Goal: Transaction & Acquisition: Download file/media

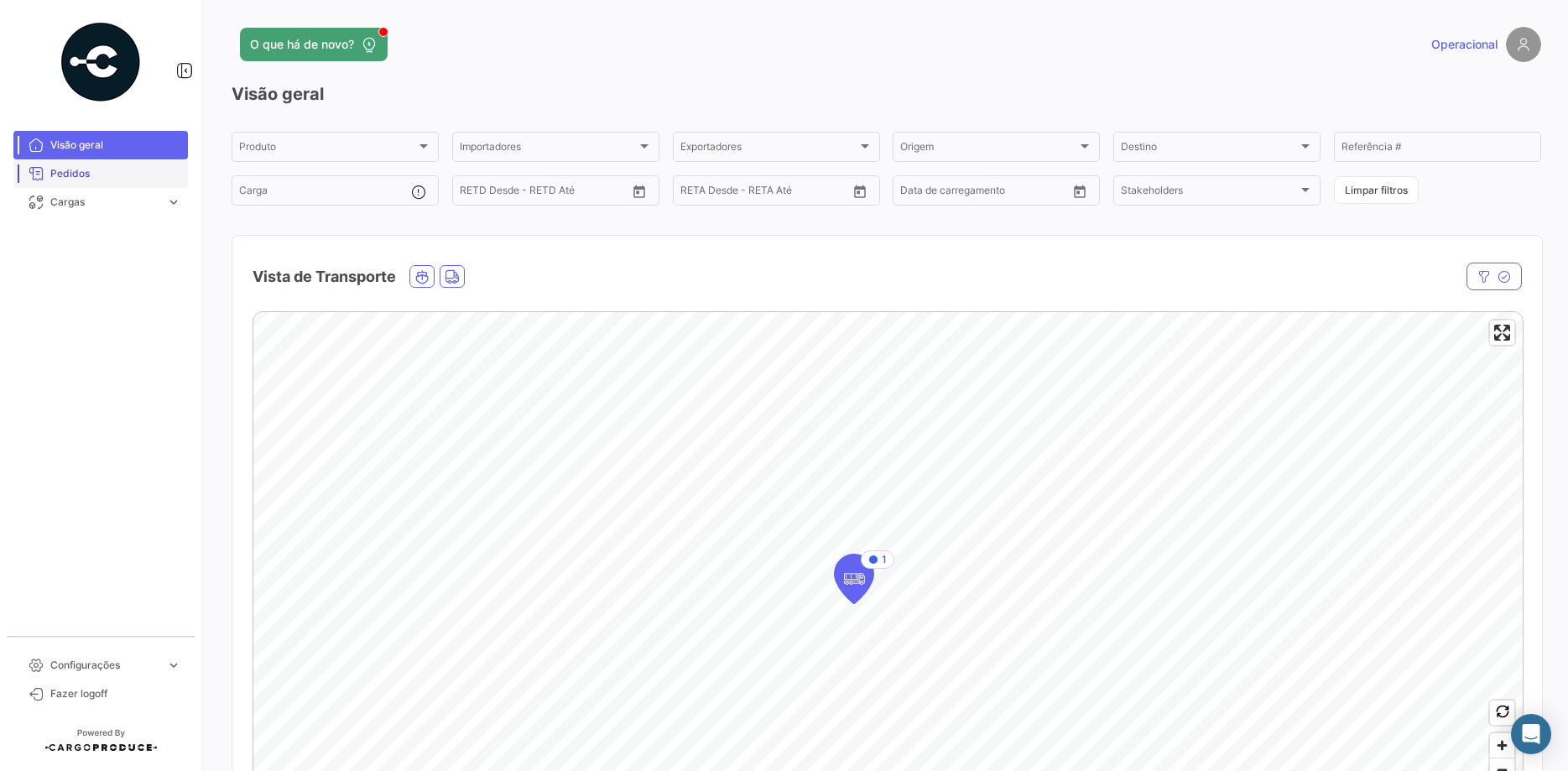
click at [111, 184] on link "Pedidos" at bounding box center [101, 173] width 175 height 29
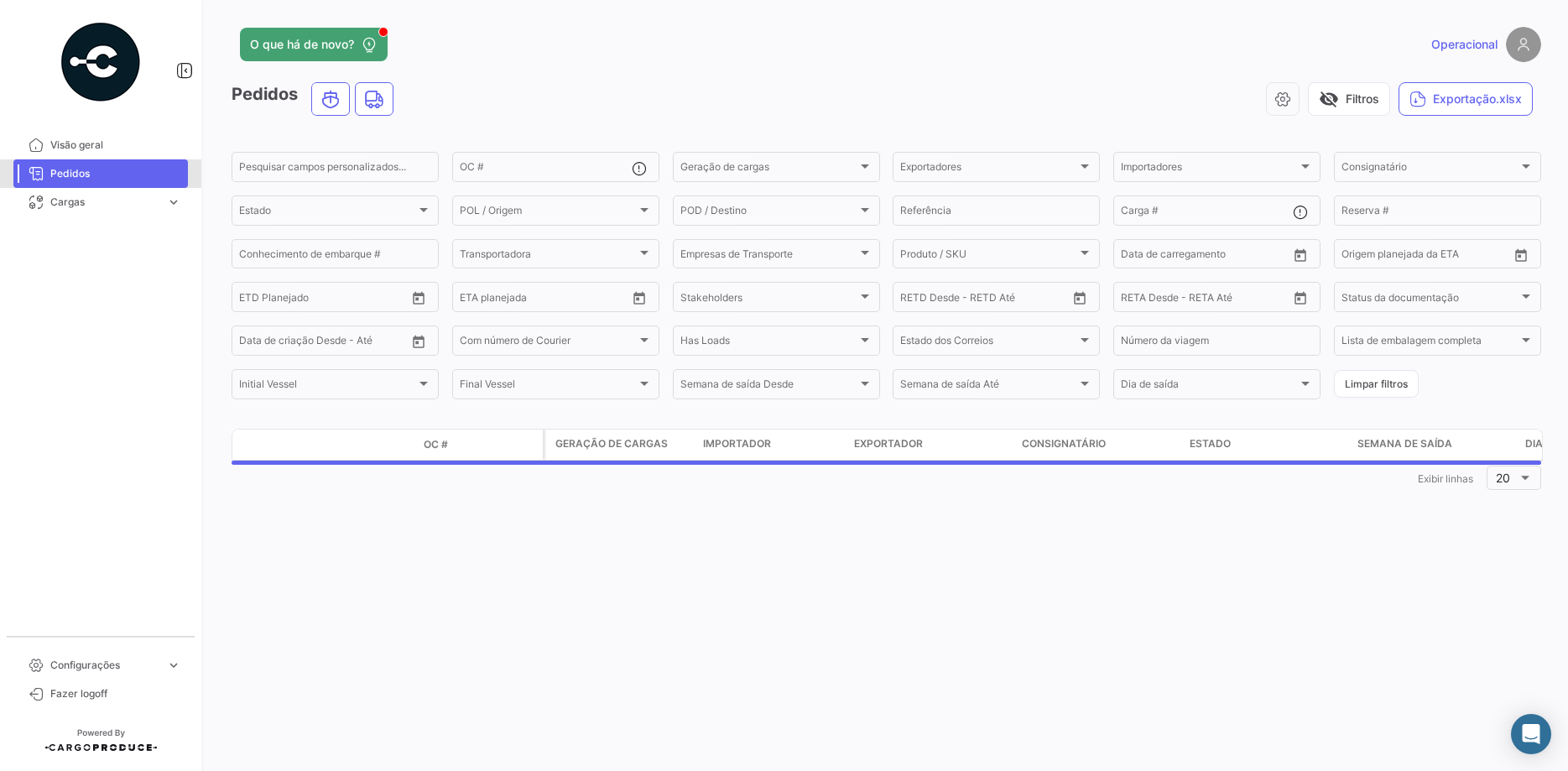
click at [112, 185] on link "Pedidos" at bounding box center [101, 173] width 175 height 29
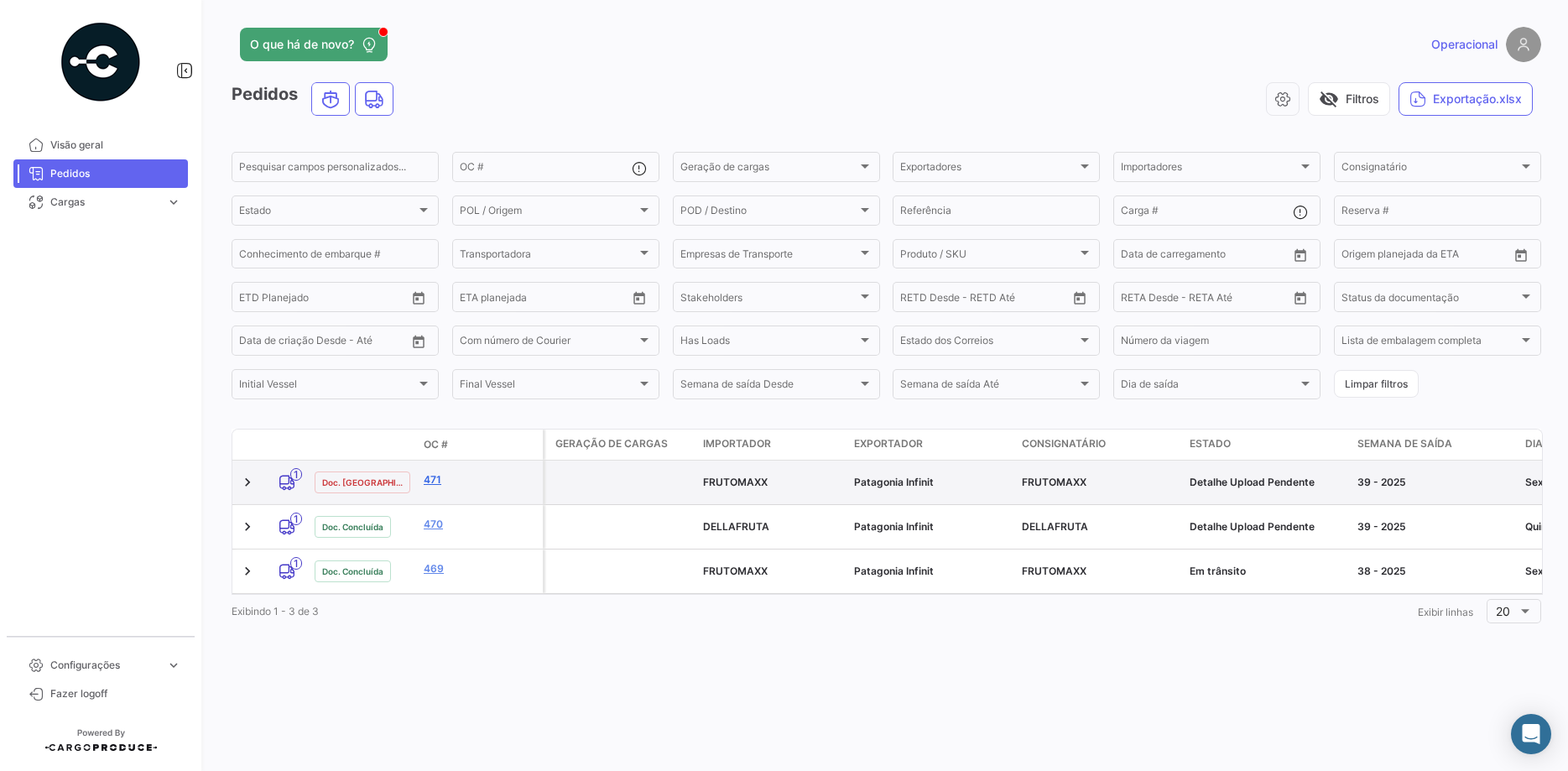
click at [429, 480] on link "471" at bounding box center [479, 479] width 112 height 15
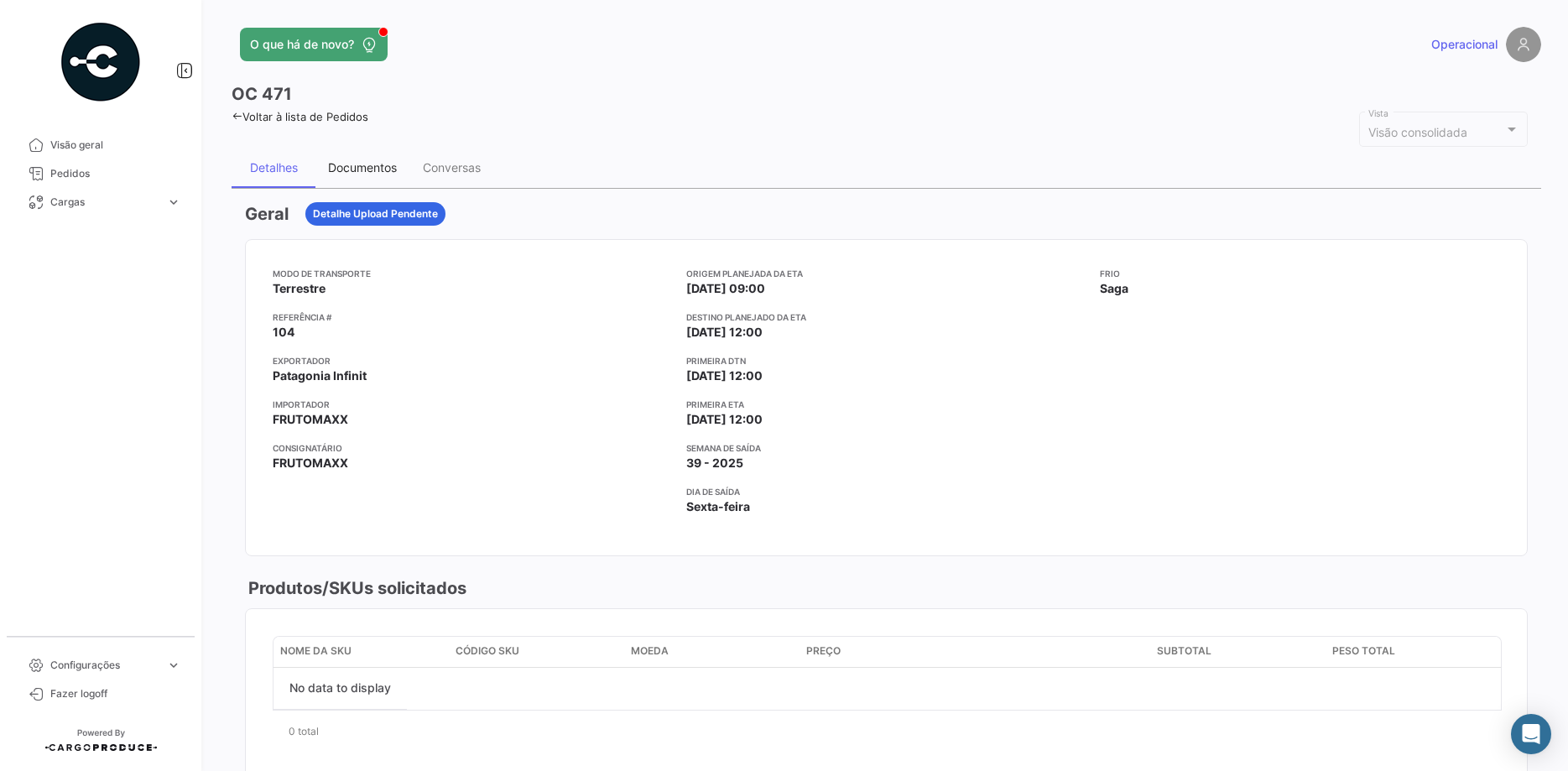
click at [384, 164] on div "Documentos" at bounding box center [362, 167] width 69 height 14
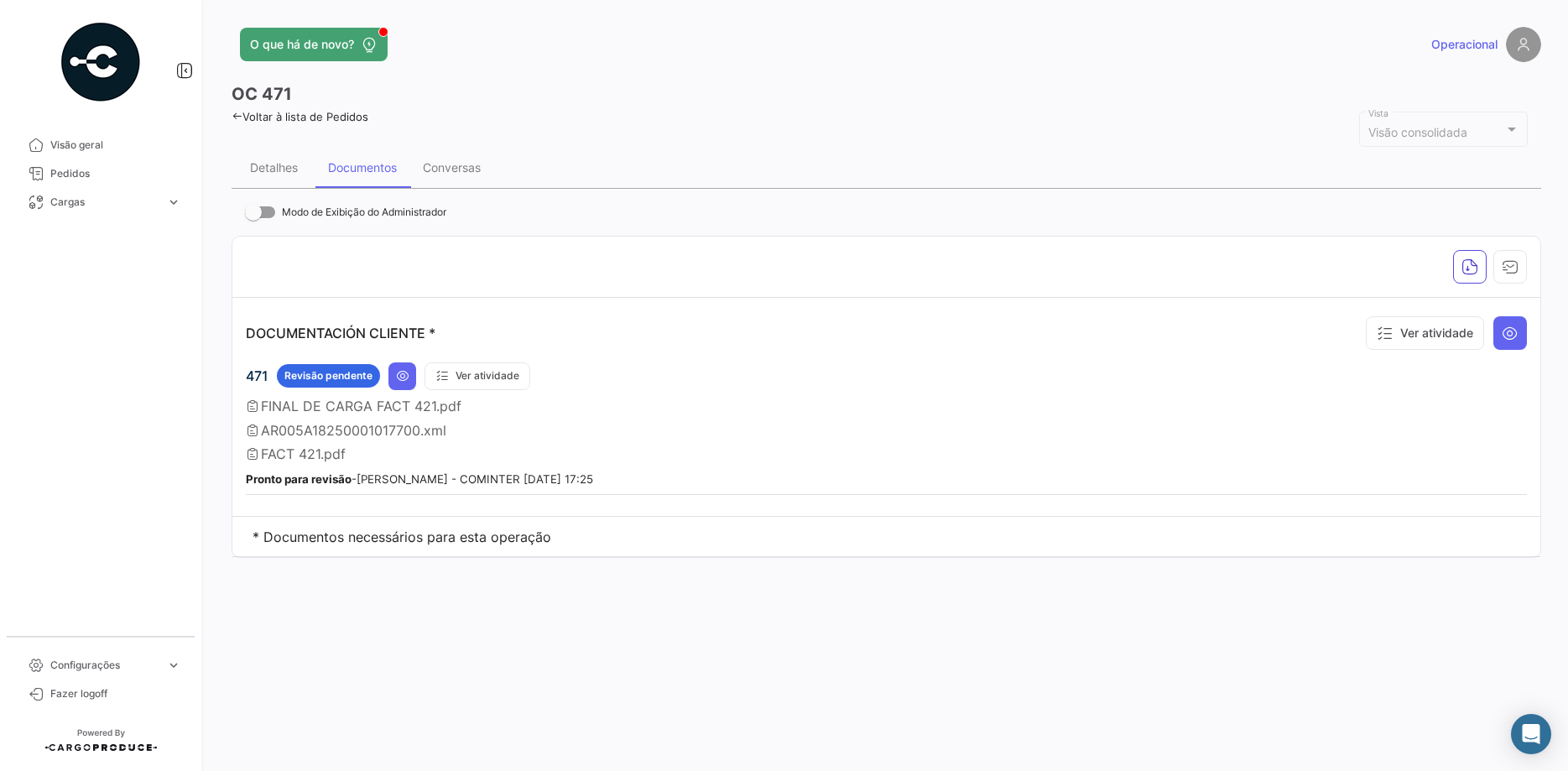
click at [398, 428] on span "AR005A18250001017700.xml" at bounding box center [353, 431] width 185 height 17
click at [401, 370] on icon at bounding box center [402, 375] width 14 height 14
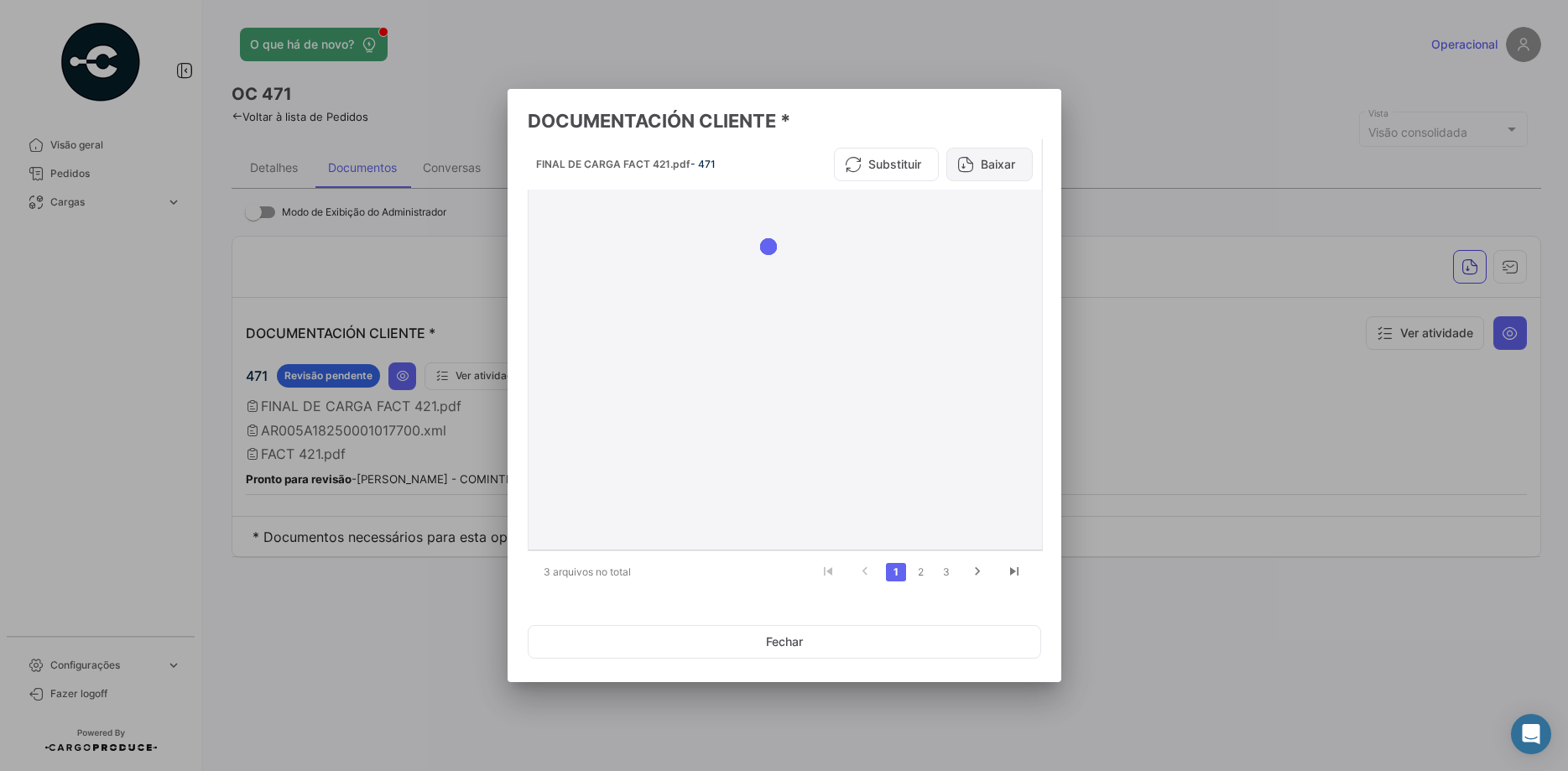
click at [984, 167] on button "Baixar" at bounding box center [989, 164] width 86 height 33
click at [927, 581] on link "2" at bounding box center [921, 572] width 20 height 18
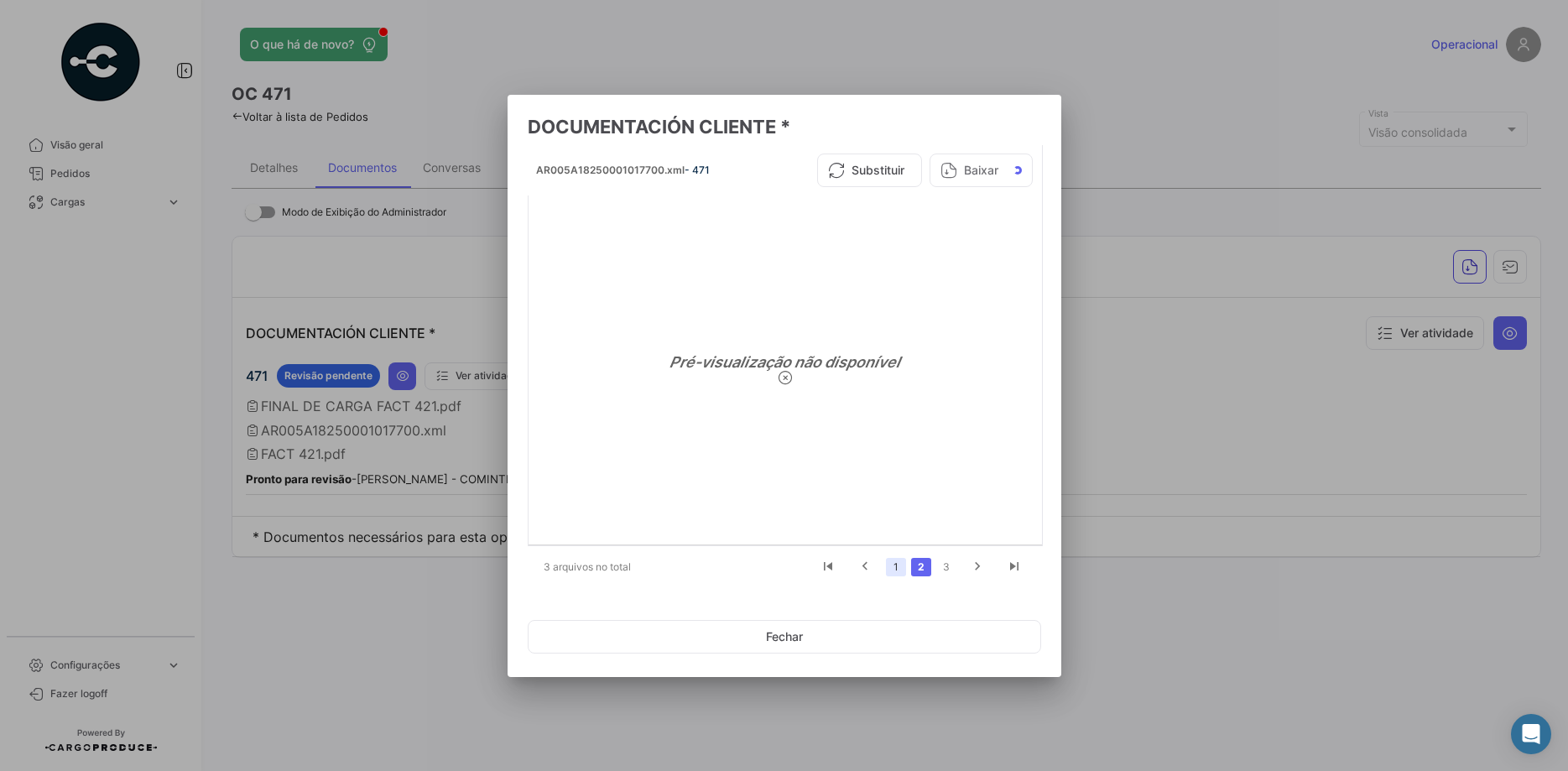
click at [904, 567] on link "1" at bounding box center [896, 567] width 20 height 18
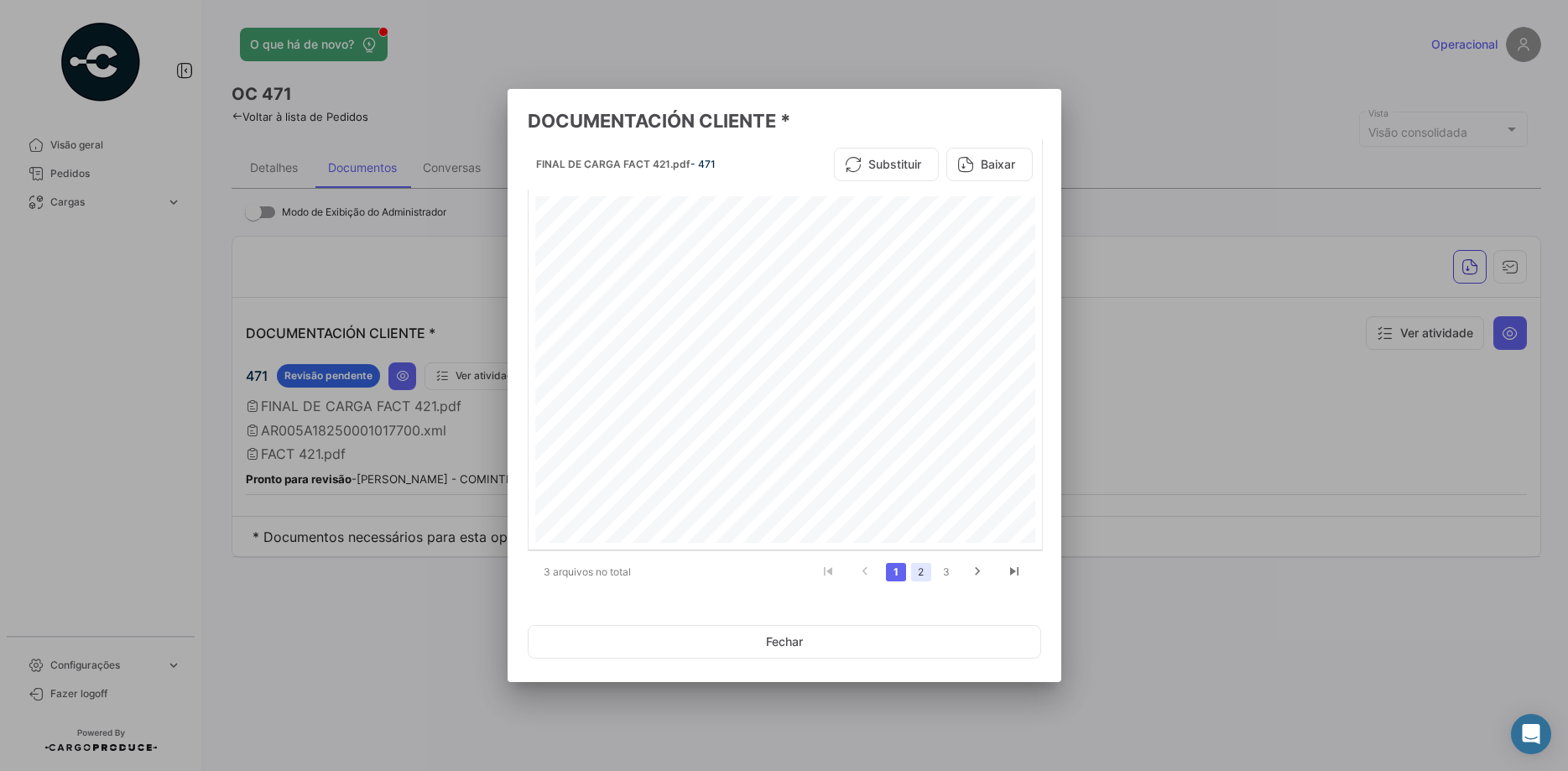
click at [919, 581] on link "2" at bounding box center [921, 572] width 20 height 18
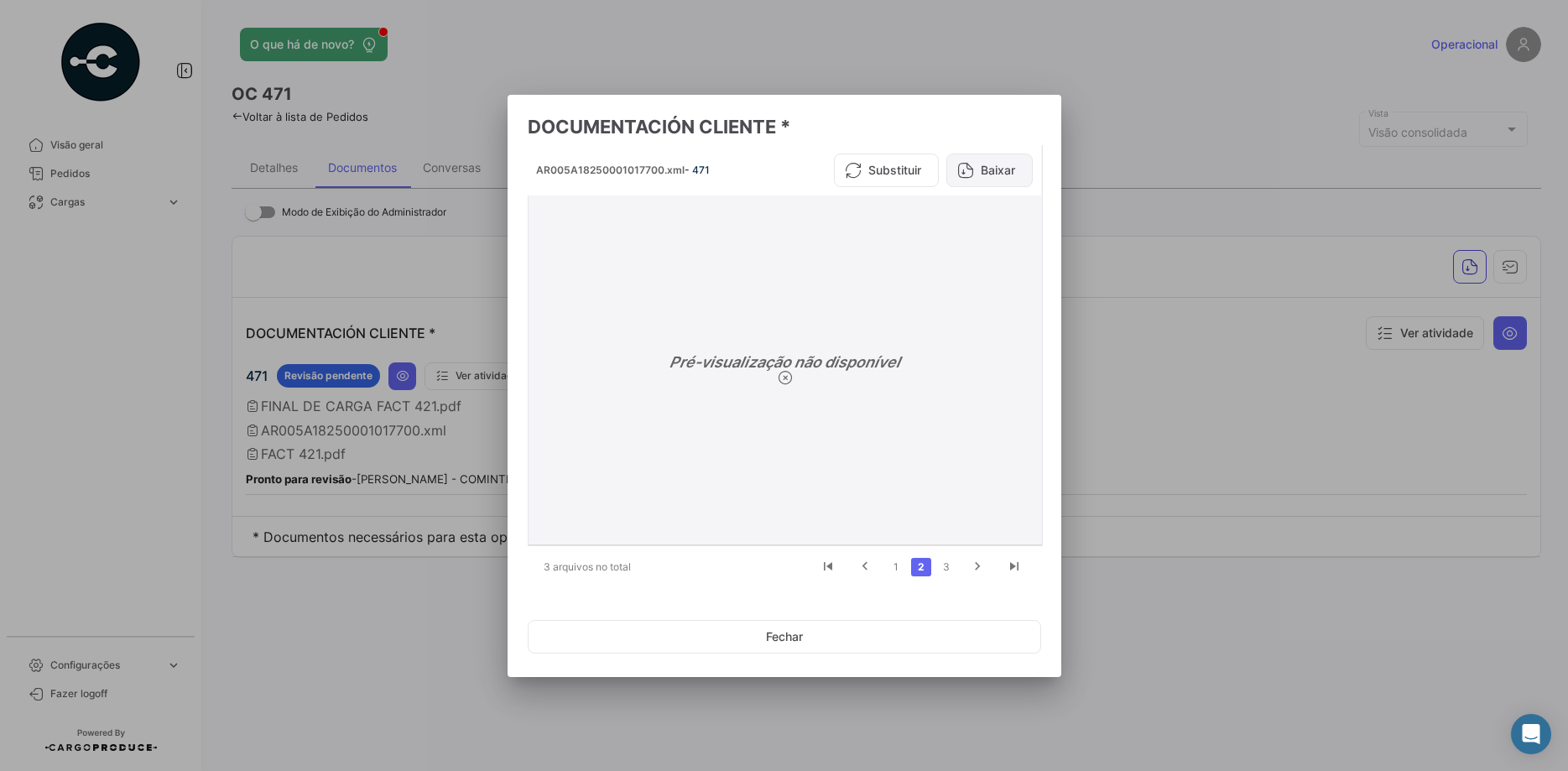
click at [1001, 166] on button "Baixar" at bounding box center [989, 170] width 86 height 33
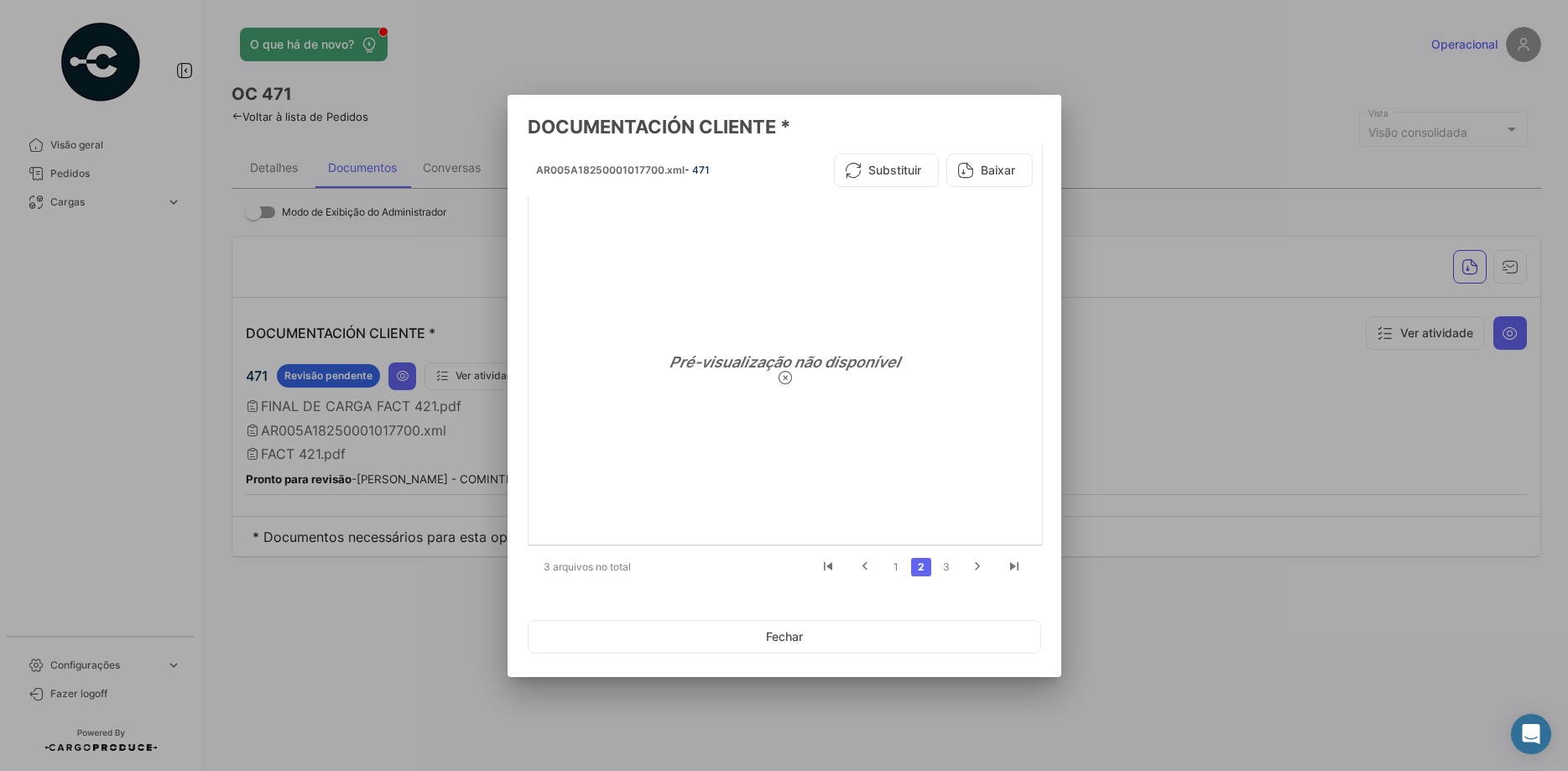
click at [841, 653] on mat-dialog-actions "Fechar" at bounding box center [784, 637] width 513 height 57
click at [819, 632] on button "Fechar" at bounding box center [784, 637] width 513 height 33
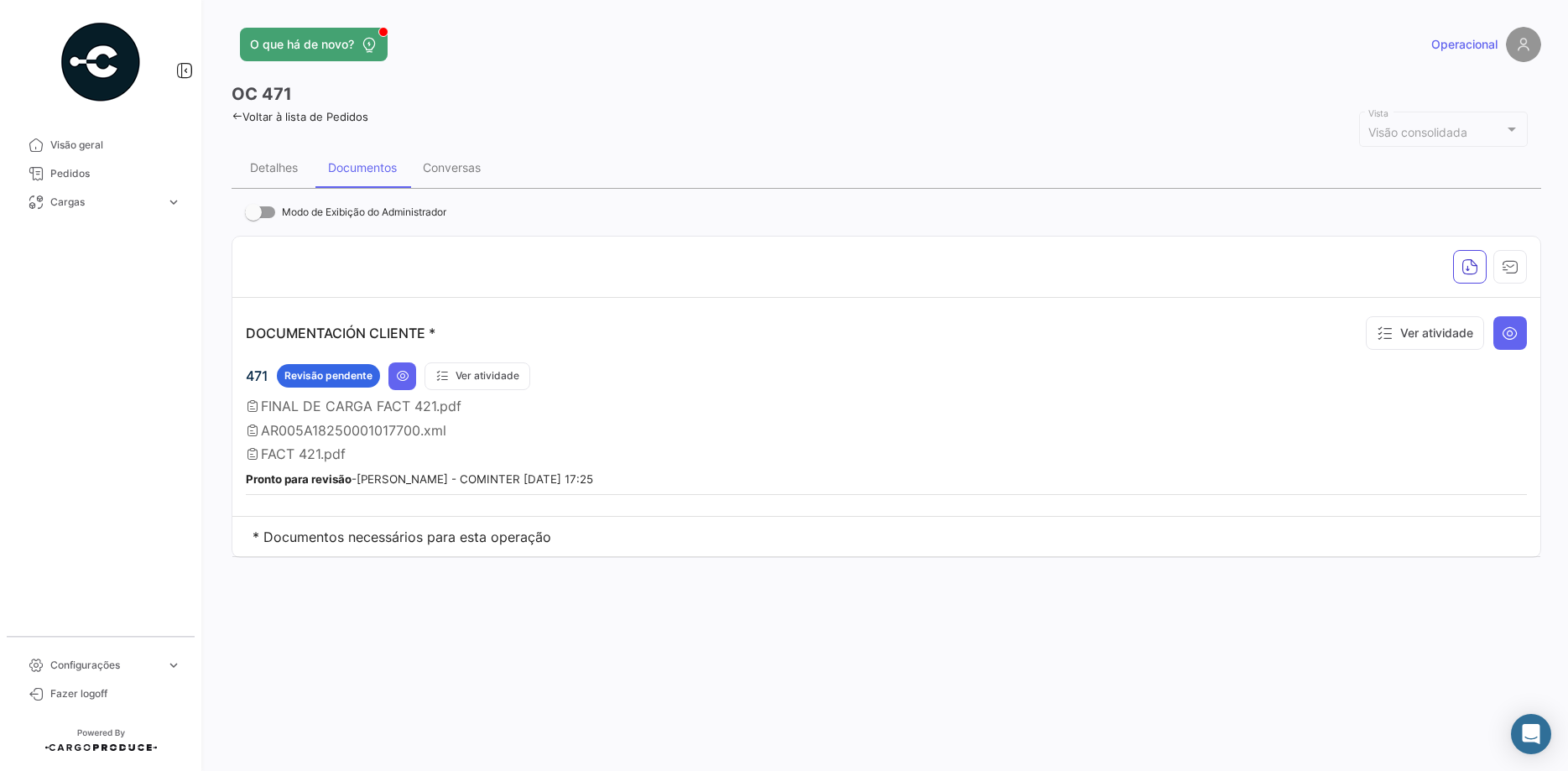
click at [630, 328] on div "DOCUMENTACIÓN CLIENTE * Ver atividade" at bounding box center [886, 332] width 1281 height 43
